Goal: Information Seeking & Learning: Understand process/instructions

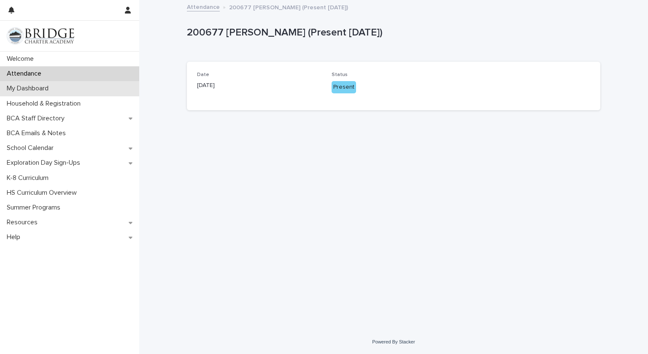
click at [51, 84] on p "My Dashboard" at bounding box center [29, 88] width 52 height 8
click at [45, 84] on p "My Dashboard" at bounding box center [29, 88] width 52 height 8
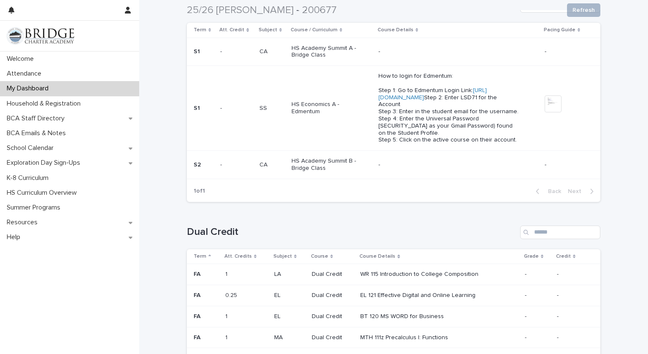
scroll to position [281, 0]
click at [401, 91] on p "How to login for Edmentum: Step 1: Go to Edmentum Login Link: [URL][DOMAIN_NAME…" at bounding box center [448, 108] width 140 height 71
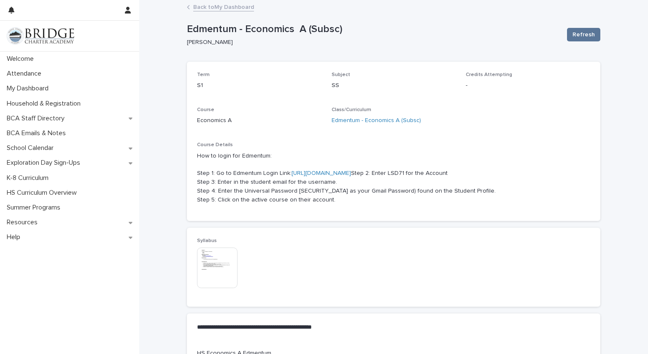
click at [351, 171] on link "[URL][DOMAIN_NAME]" at bounding box center [321, 173] width 59 height 6
drag, startPoint x: 229, startPoint y: 182, endPoint x: 243, endPoint y: 181, distance: 14.4
click at [243, 181] on p "How to login for Edmentum: Step 1: Go to Edmentum Login Link: [URL][DOMAIN_NAME…" at bounding box center [393, 177] width 393 height 53
drag, startPoint x: 243, startPoint y: 181, endPoint x: 233, endPoint y: 182, distance: 9.7
copy p "LSD71"
